Goal: Task Accomplishment & Management: Use online tool/utility

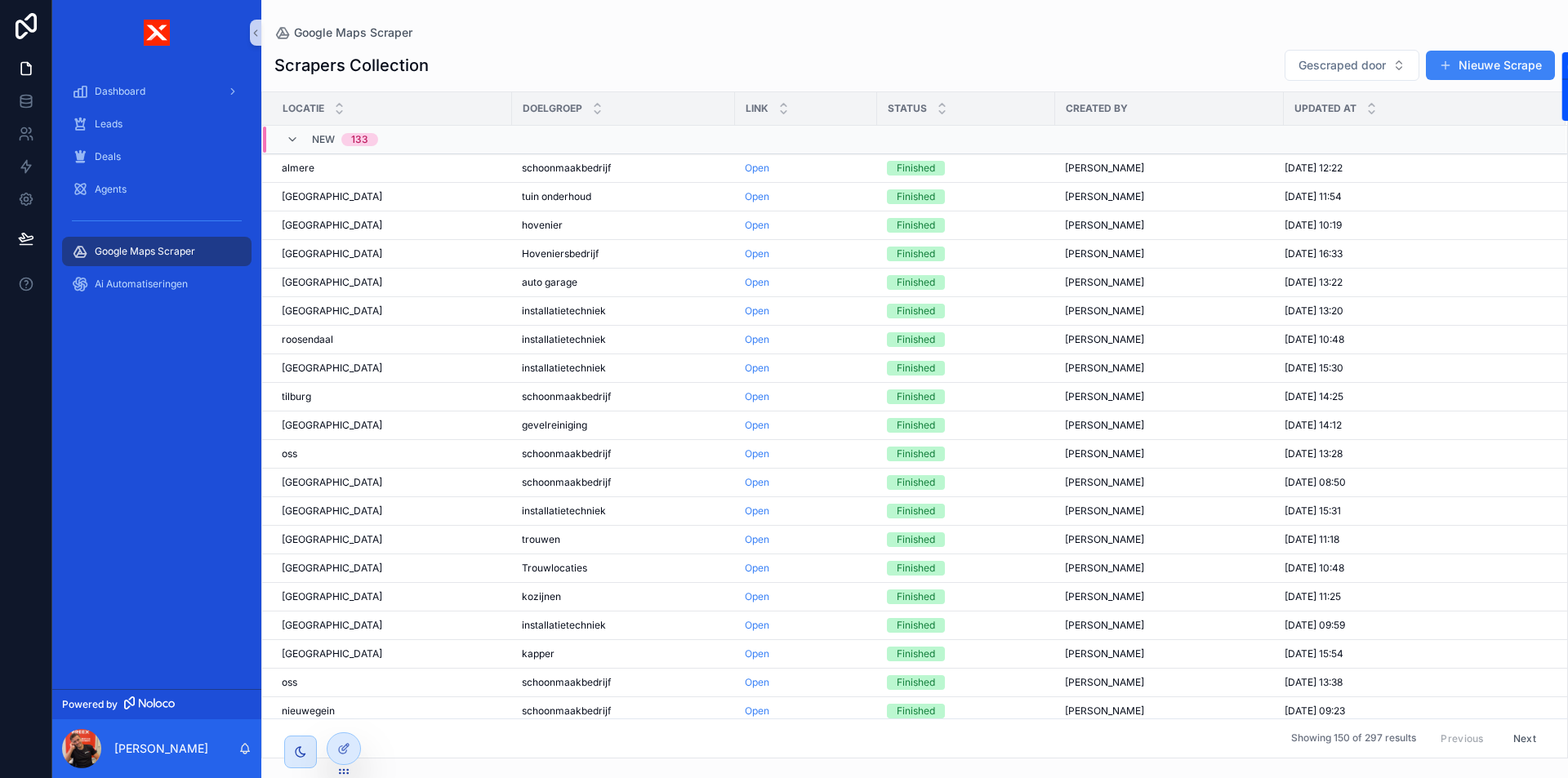
click at [302, 137] on div "New 133" at bounding box center [332, 139] width 92 height 26
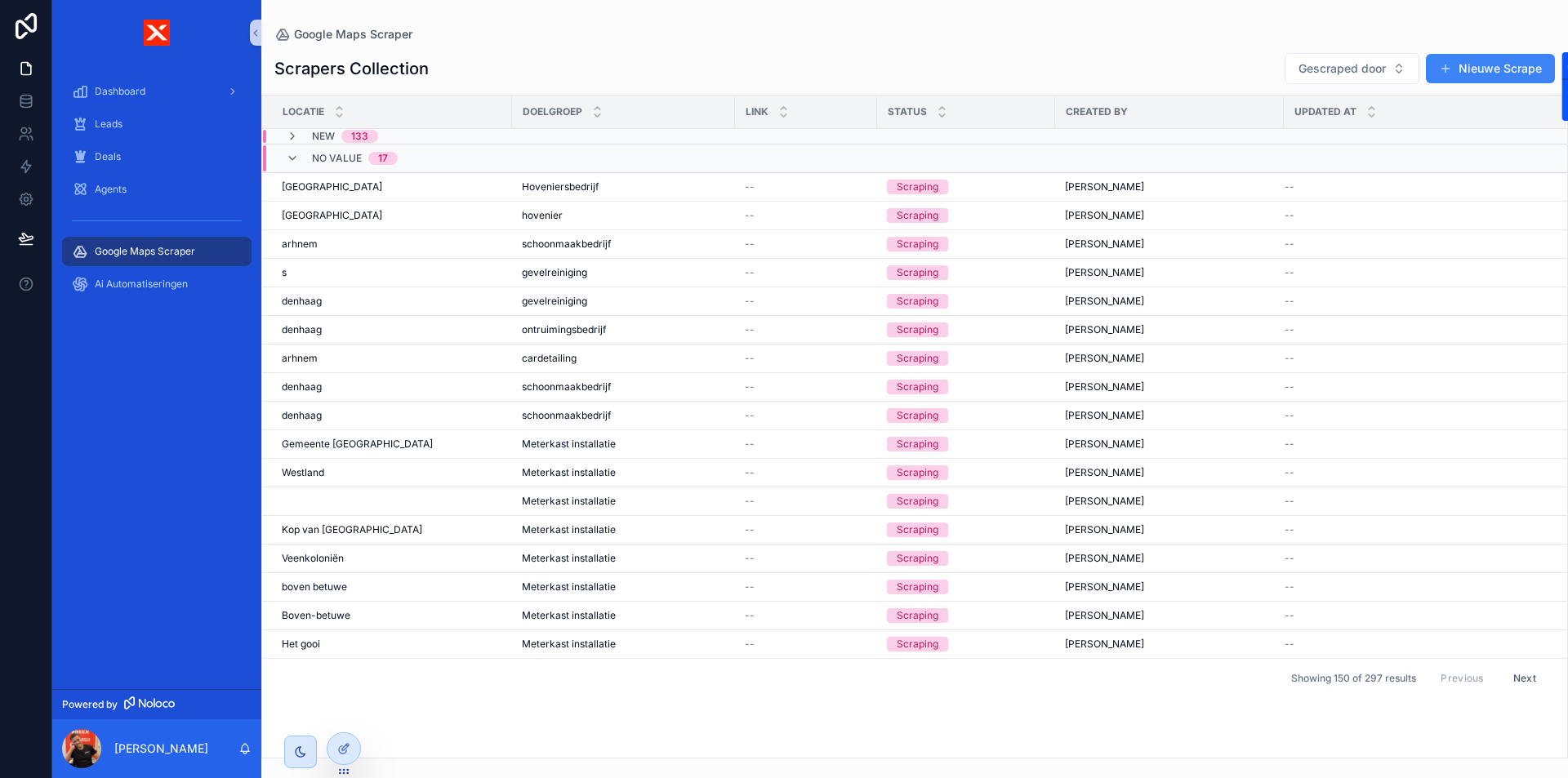
click at [306, 154] on div "No value 17" at bounding box center [342, 158] width 112 height 26
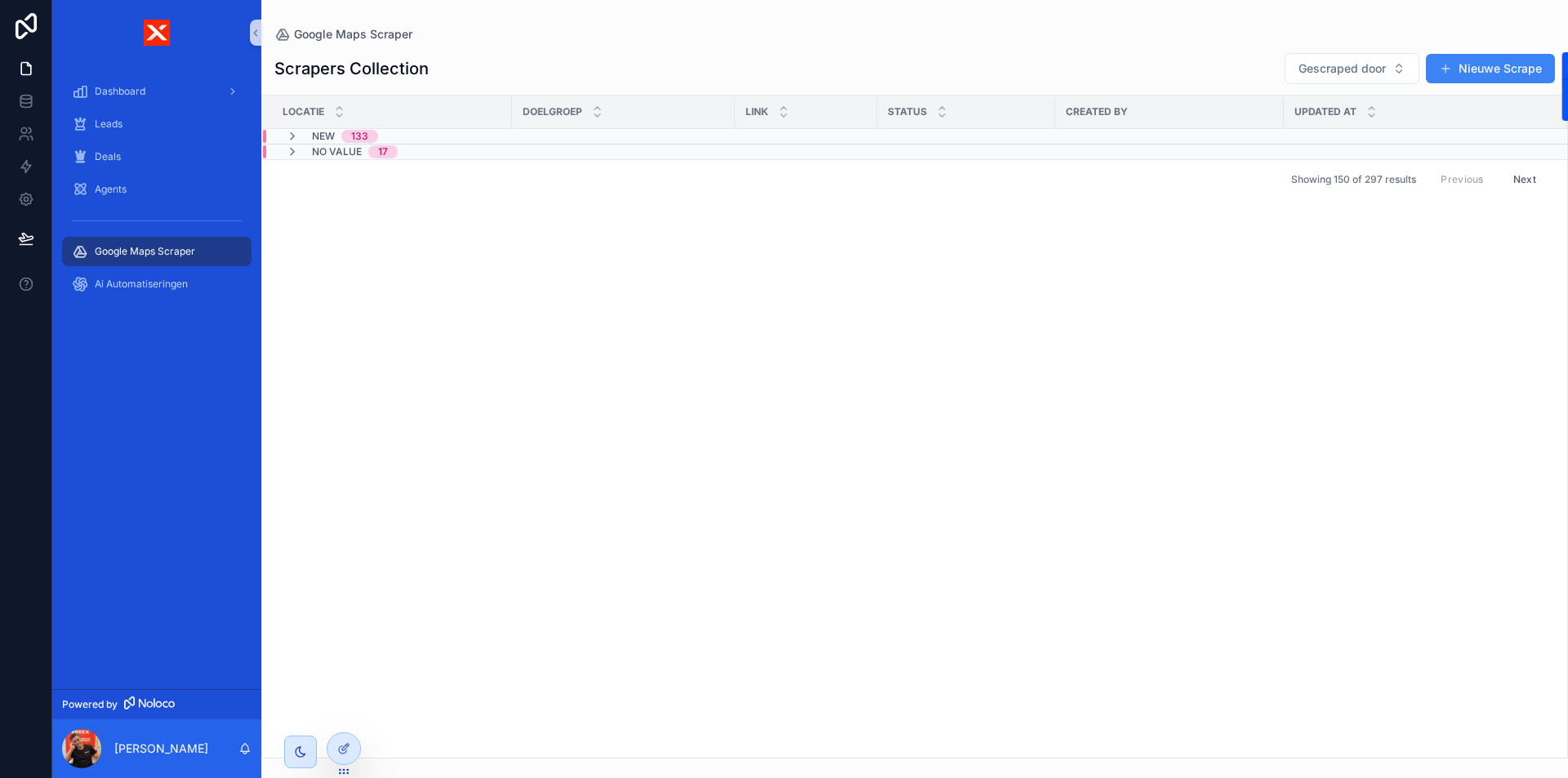
click at [317, 159] on td "No value 17" at bounding box center [569, 152] width 615 height 15
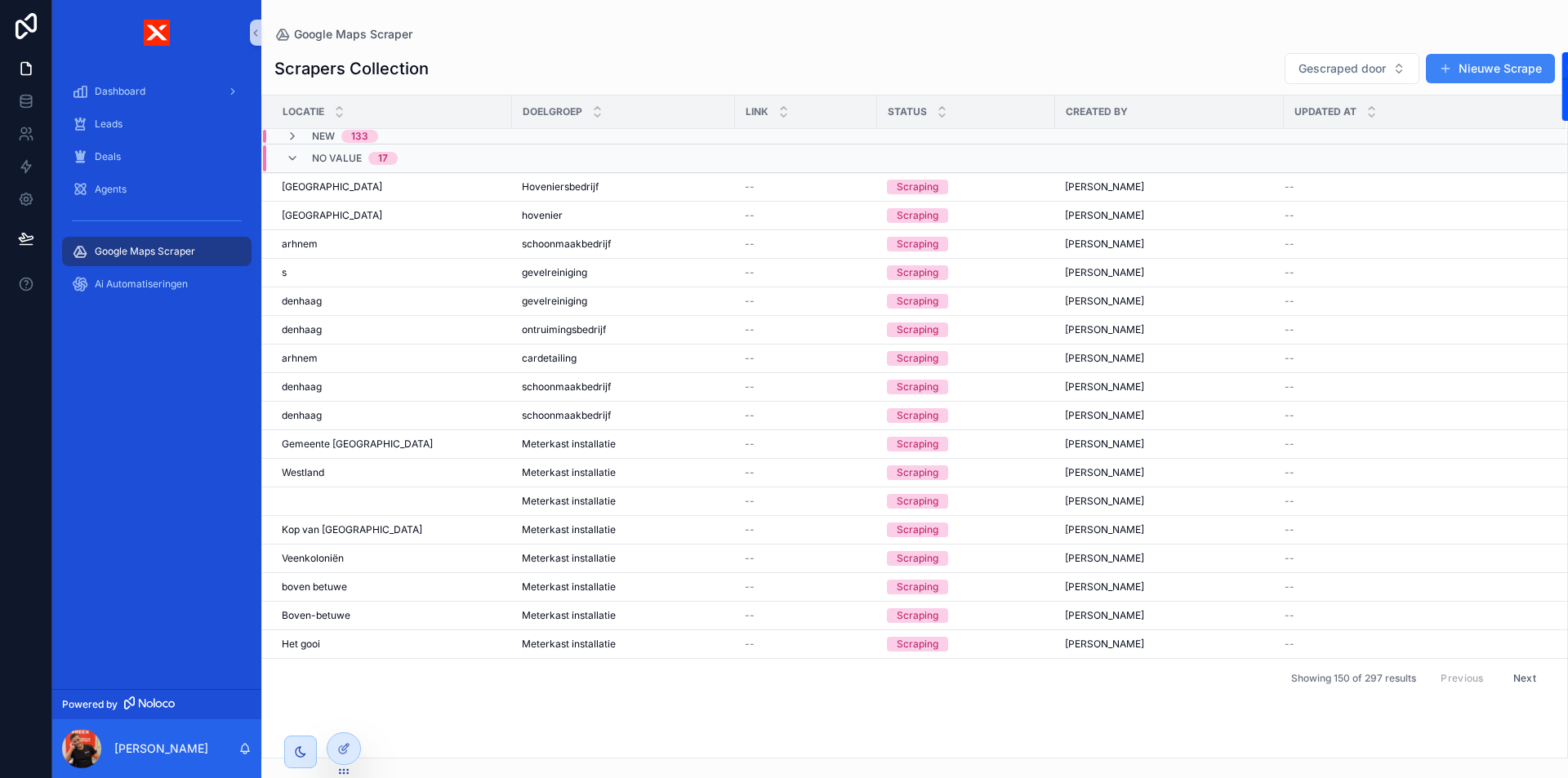
click at [316, 140] on span "New" at bounding box center [323, 137] width 23 height 13
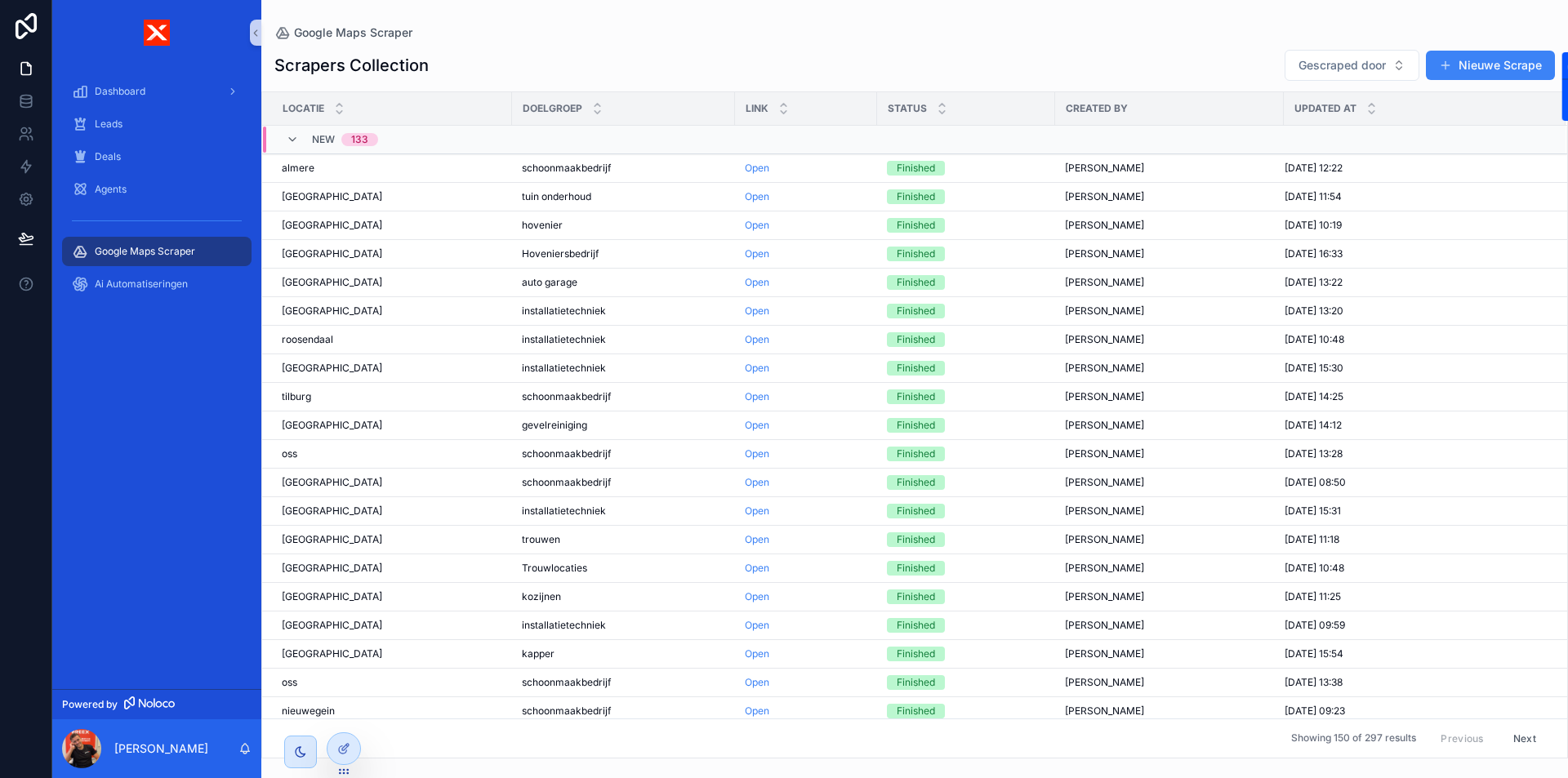
click at [432, 138] on div "New 133" at bounding box center [569, 139] width 613 height 26
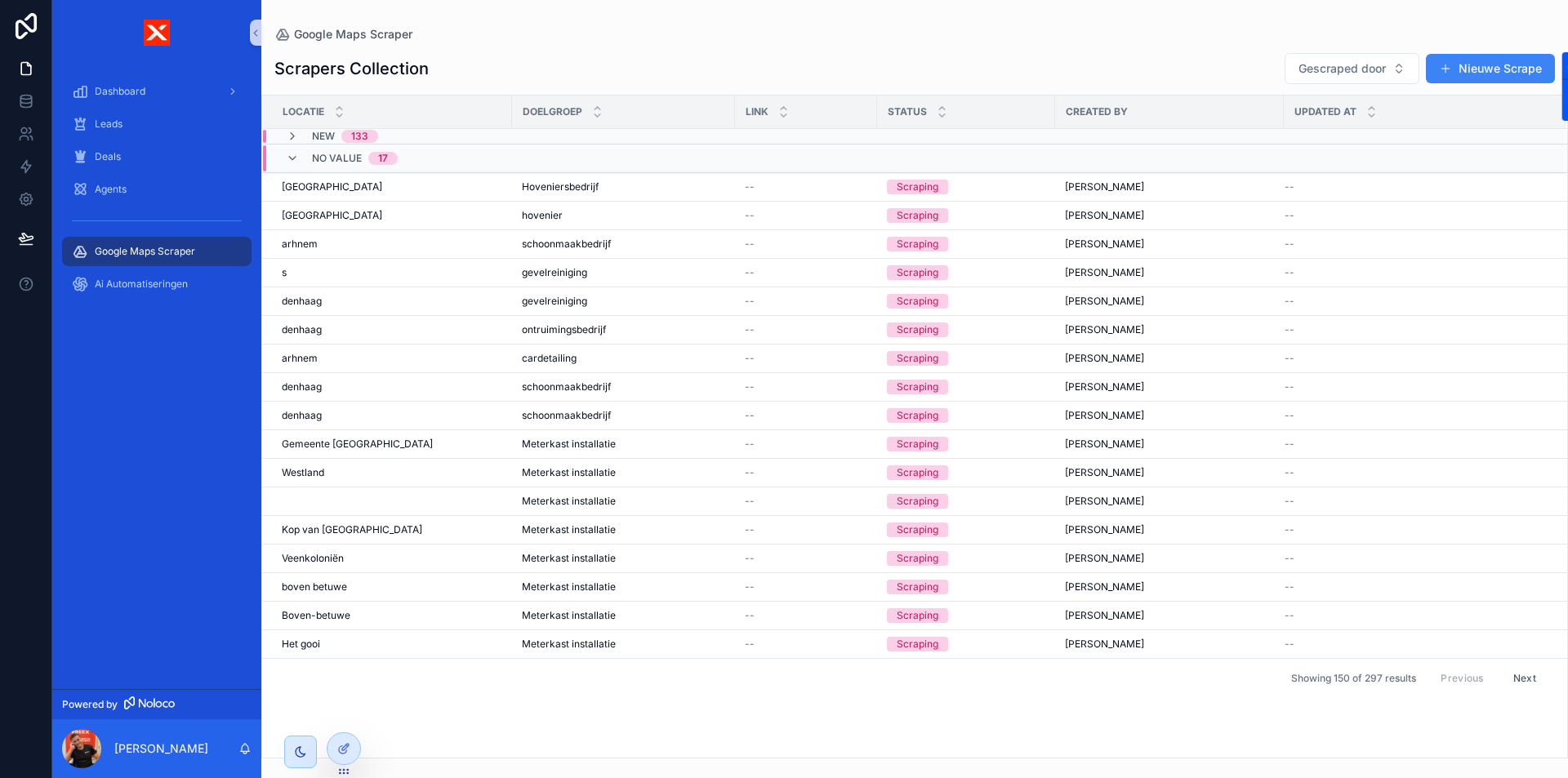
click at [424, 129] on td "New 133" at bounding box center [569, 137] width 615 height 15
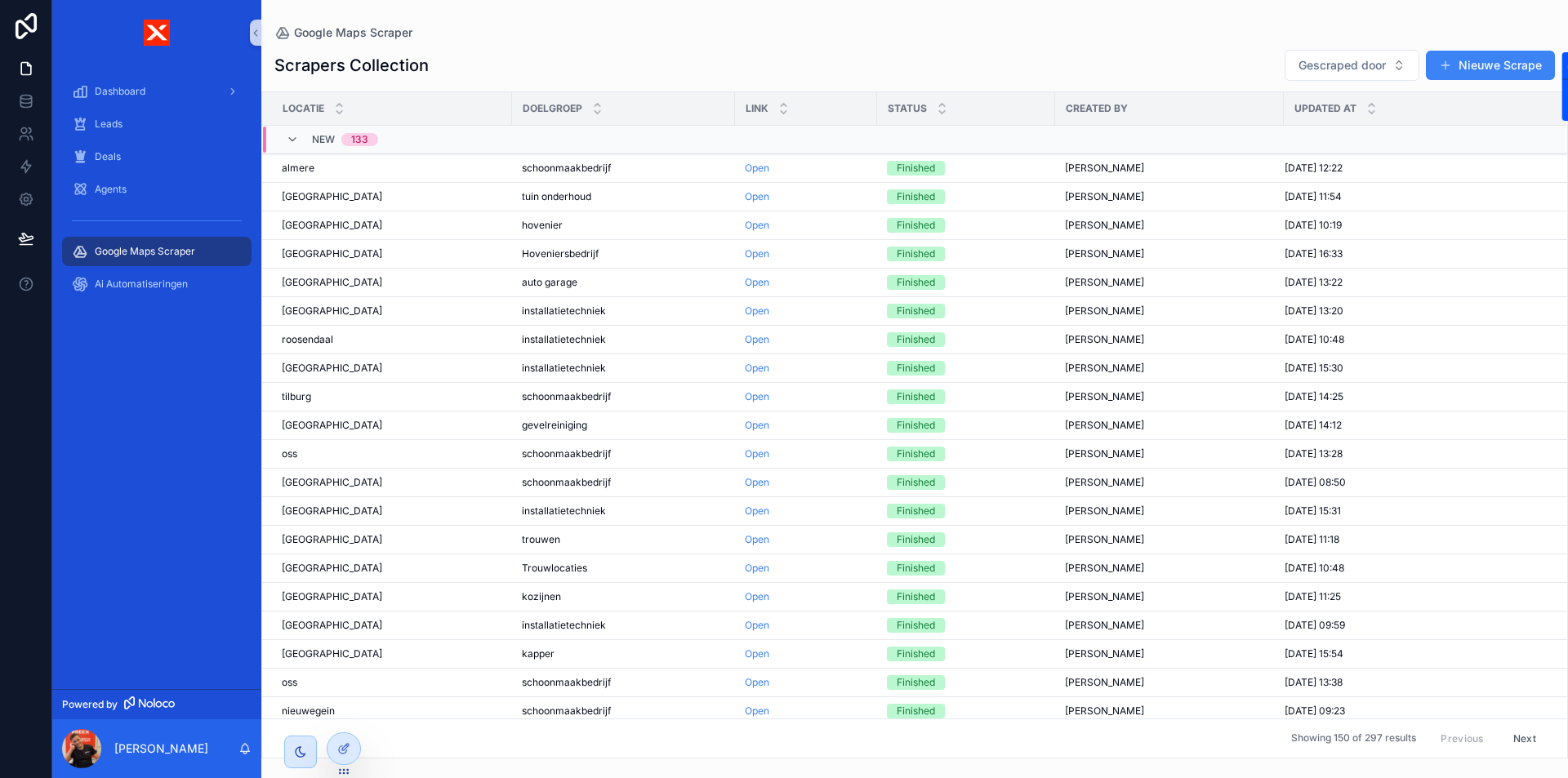
click at [328, 142] on span "New" at bounding box center [323, 140] width 23 height 13
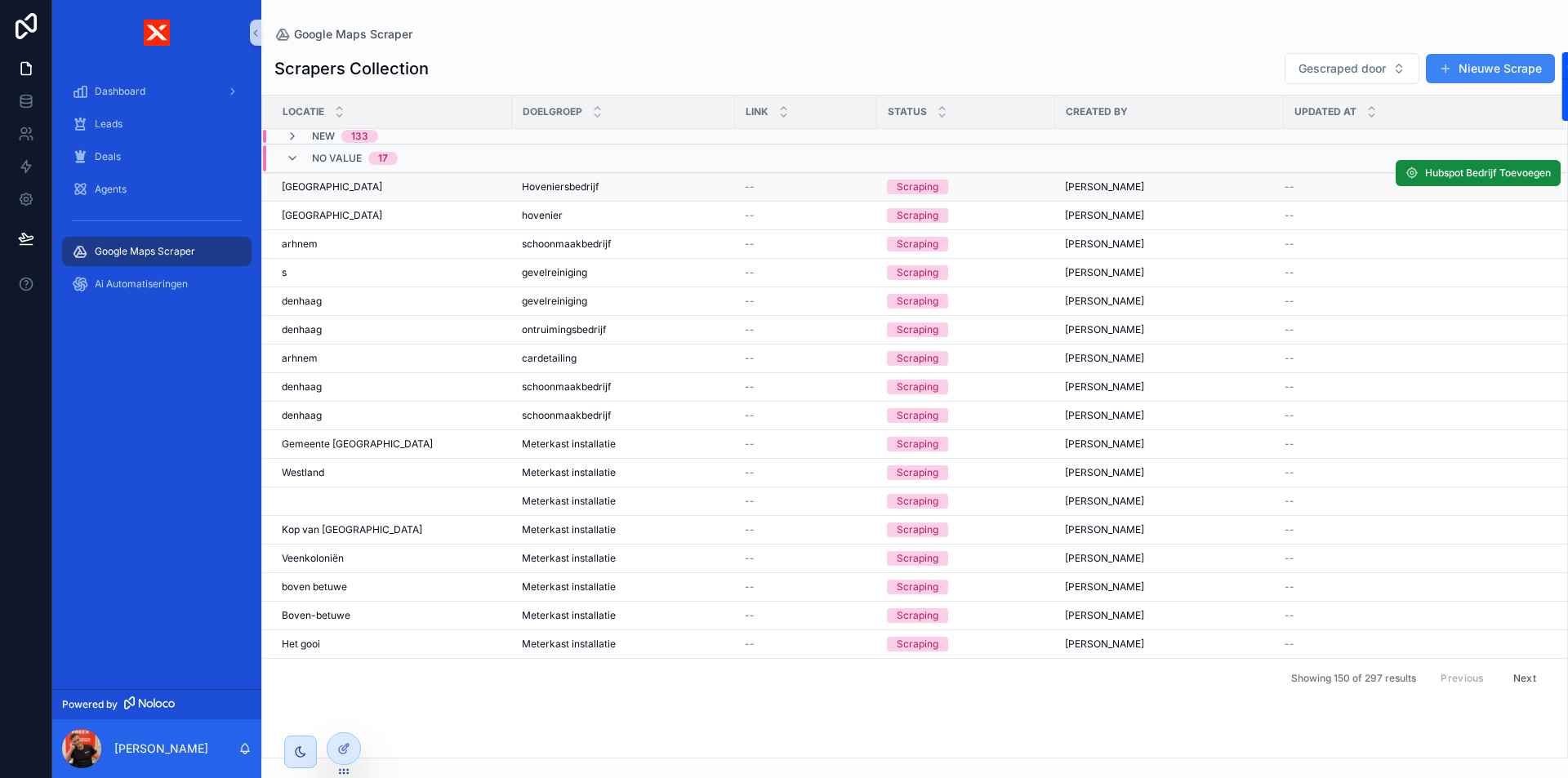
click at [328, 180] on td "[GEOGRAPHIC_DATA] [GEOGRAPHIC_DATA]" at bounding box center [387, 187] width 250 height 28
click at [327, 161] on span "No value" at bounding box center [336, 159] width 49 height 13
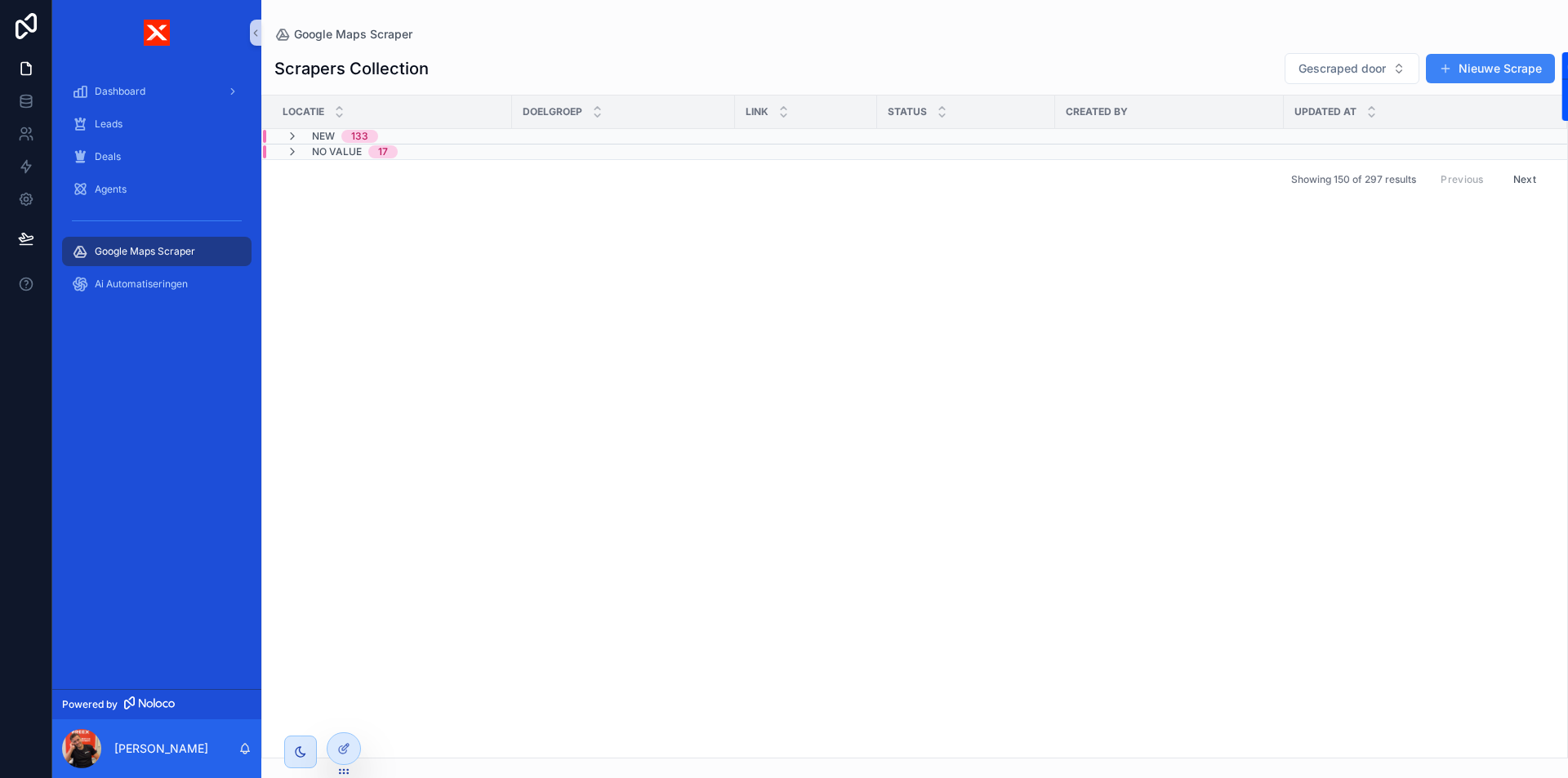
click at [327, 132] on span "New" at bounding box center [323, 137] width 23 height 13
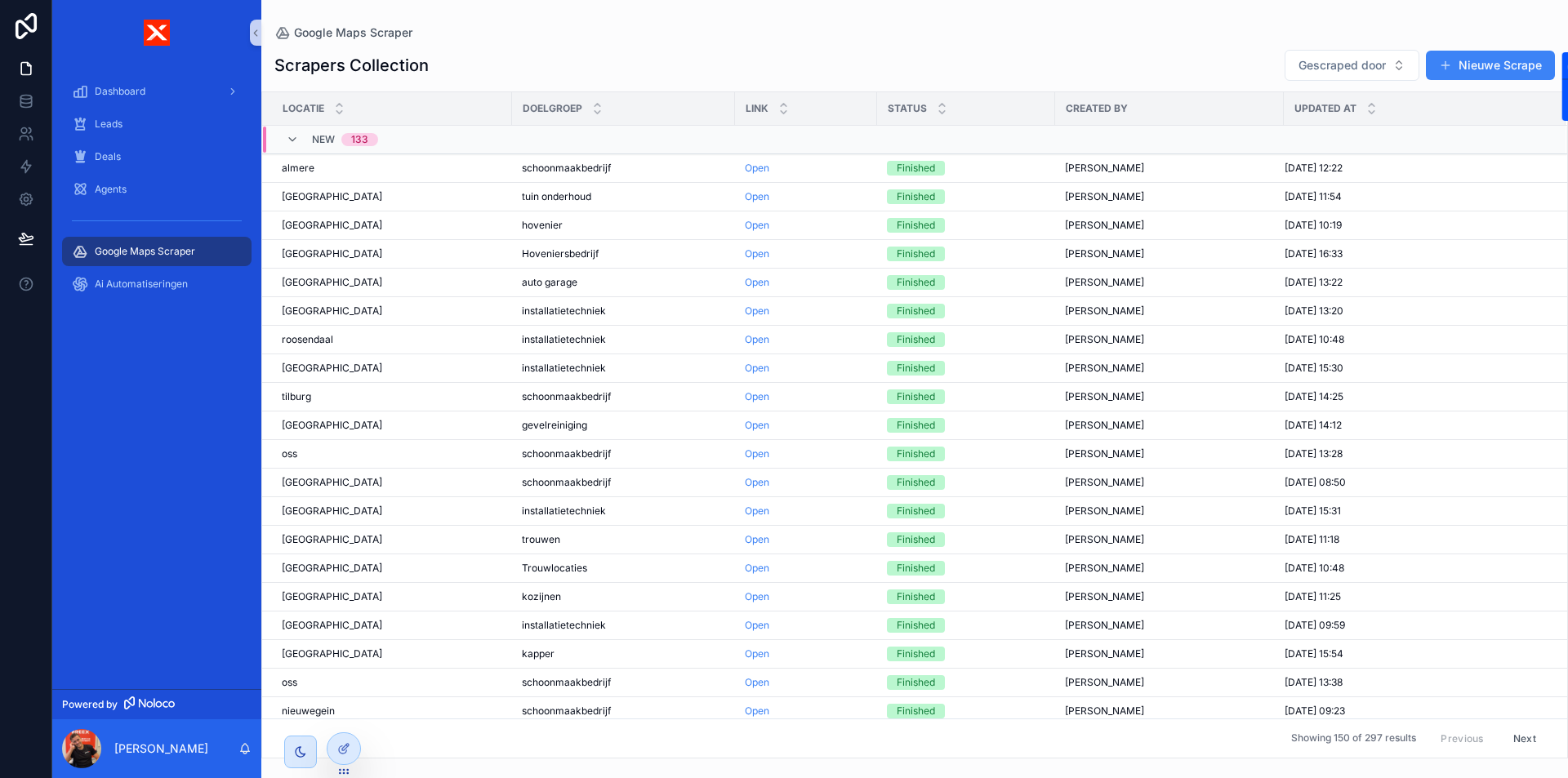
click at [432, 23] on div "Google Maps Scraper Scrapers Collection Gescraped door Nieuwe Scrape Locatie Do…" at bounding box center [914, 379] width 1307 height 758
click at [762, 166] on link "Open" at bounding box center [757, 167] width 25 height 12
